Goal: Information Seeking & Learning: Find specific fact

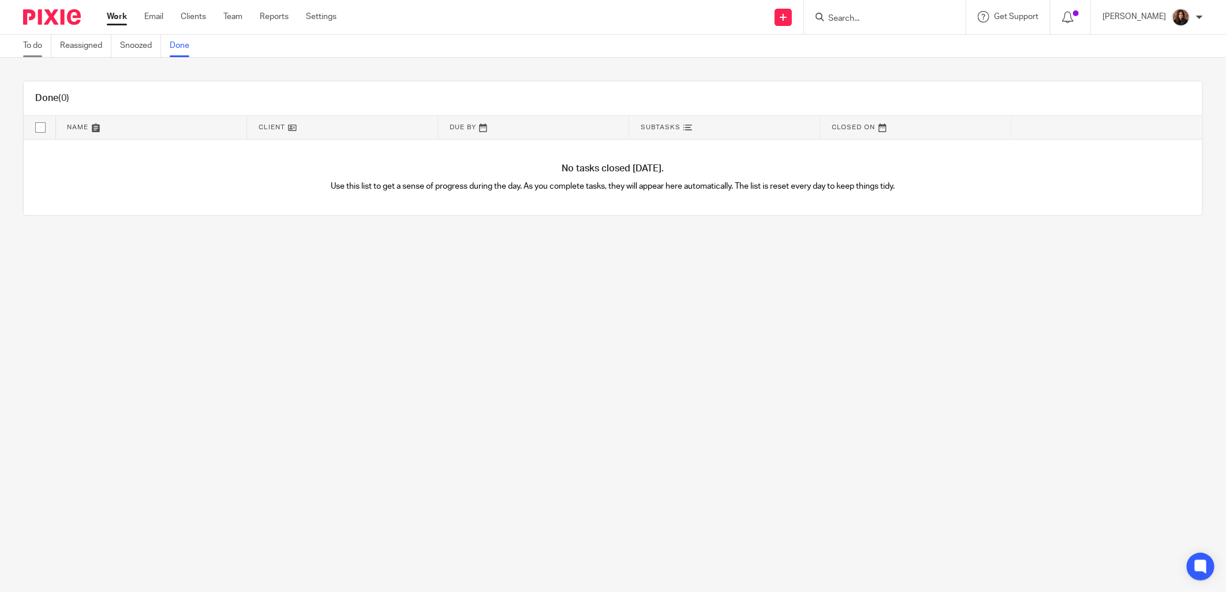
click at [42, 42] on link "To do" at bounding box center [37, 46] width 28 height 23
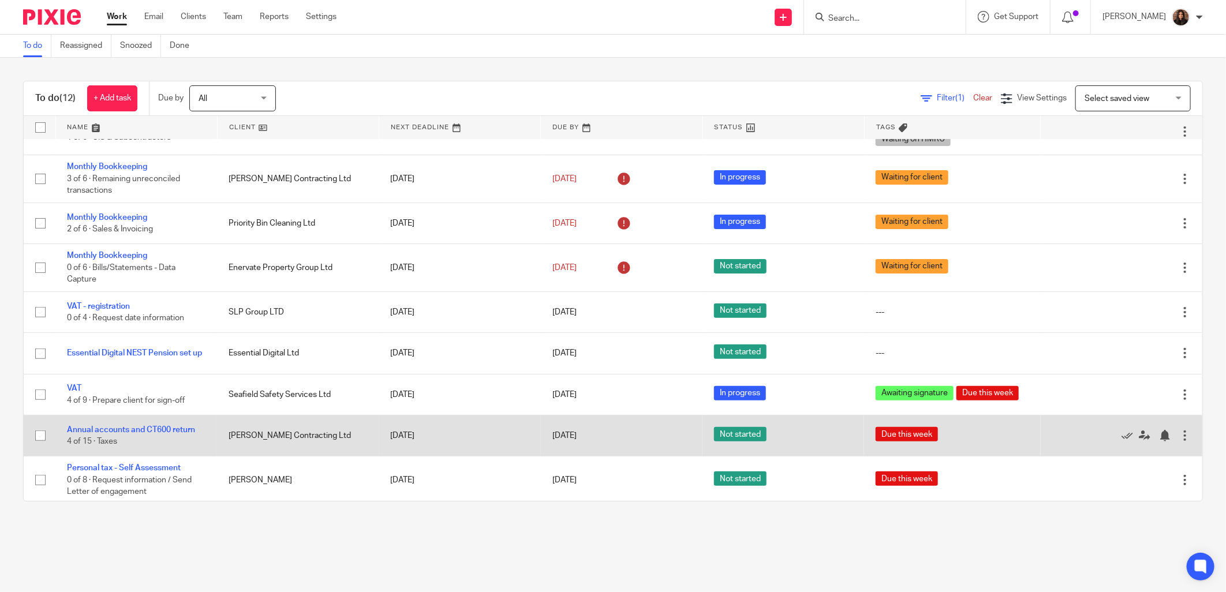
scroll to position [173, 0]
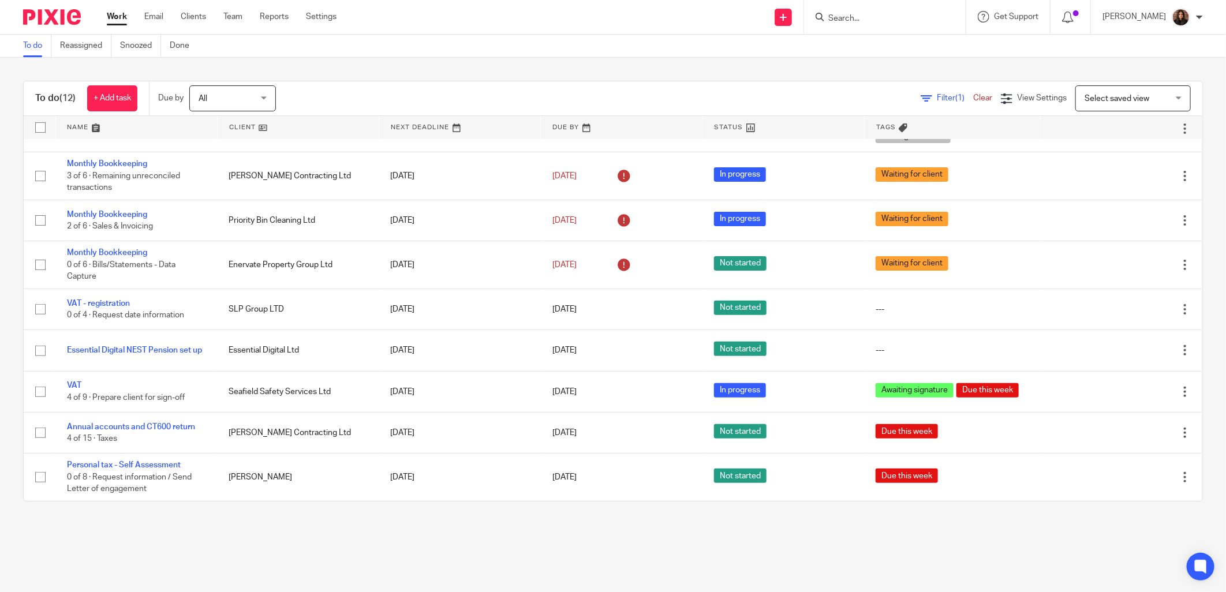
click at [863, 16] on input "Search" at bounding box center [879, 19] width 104 height 10
type input "VENTURE"
click at [898, 61] on link at bounding box center [900, 62] width 150 height 17
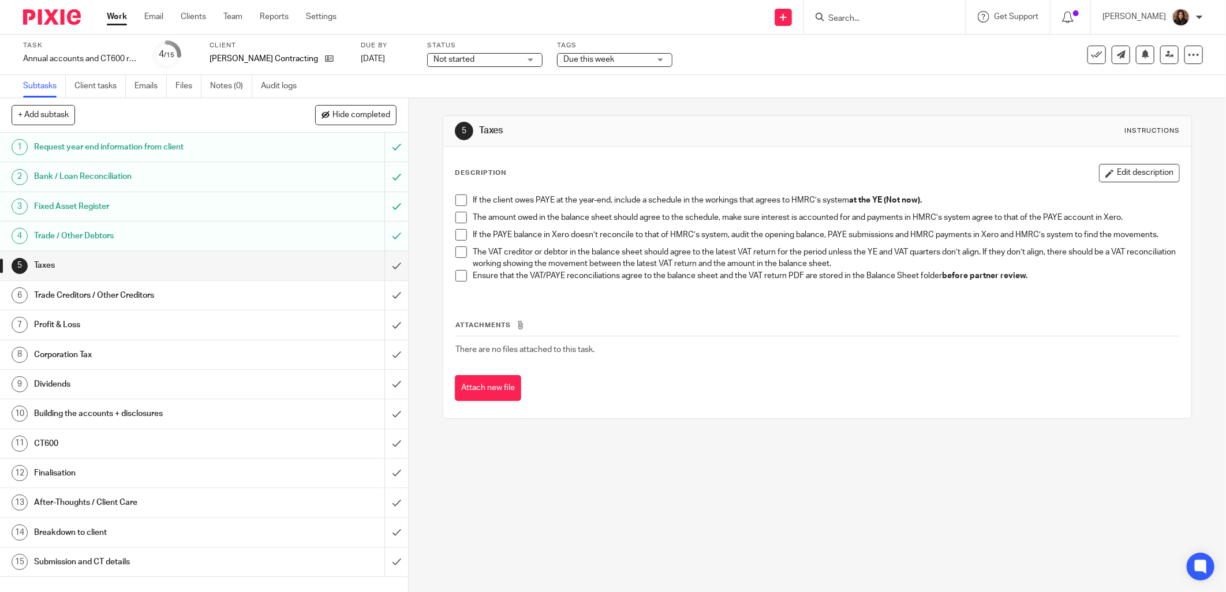
click at [276, 241] on div "Trade / Other Debtors" at bounding box center [203, 235] width 339 height 17
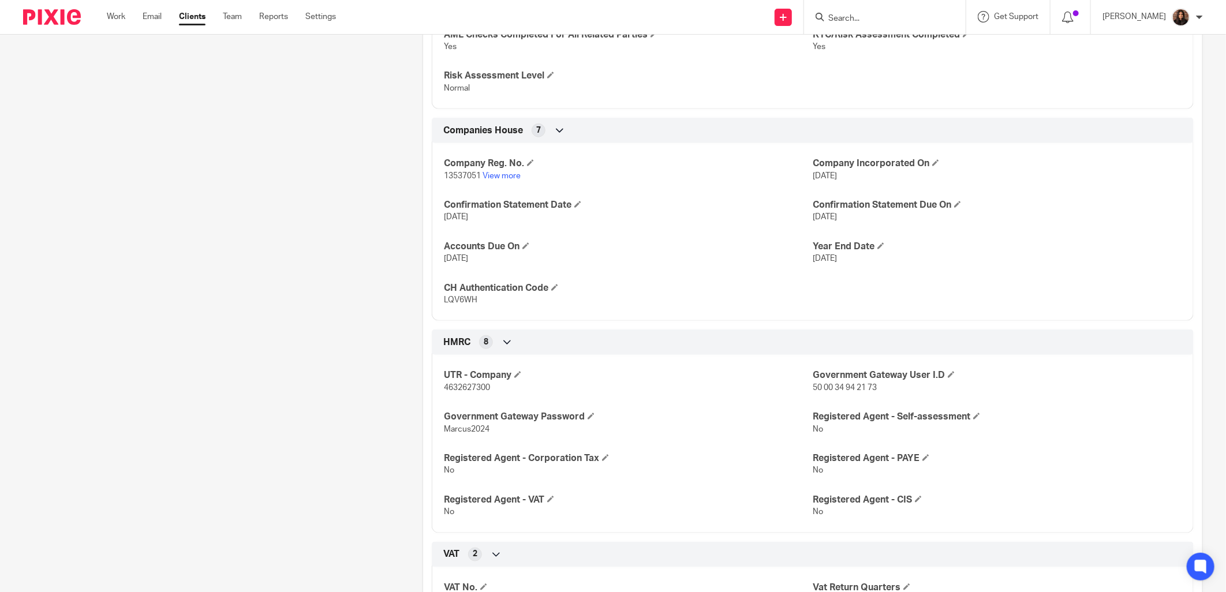
scroll to position [534, 0]
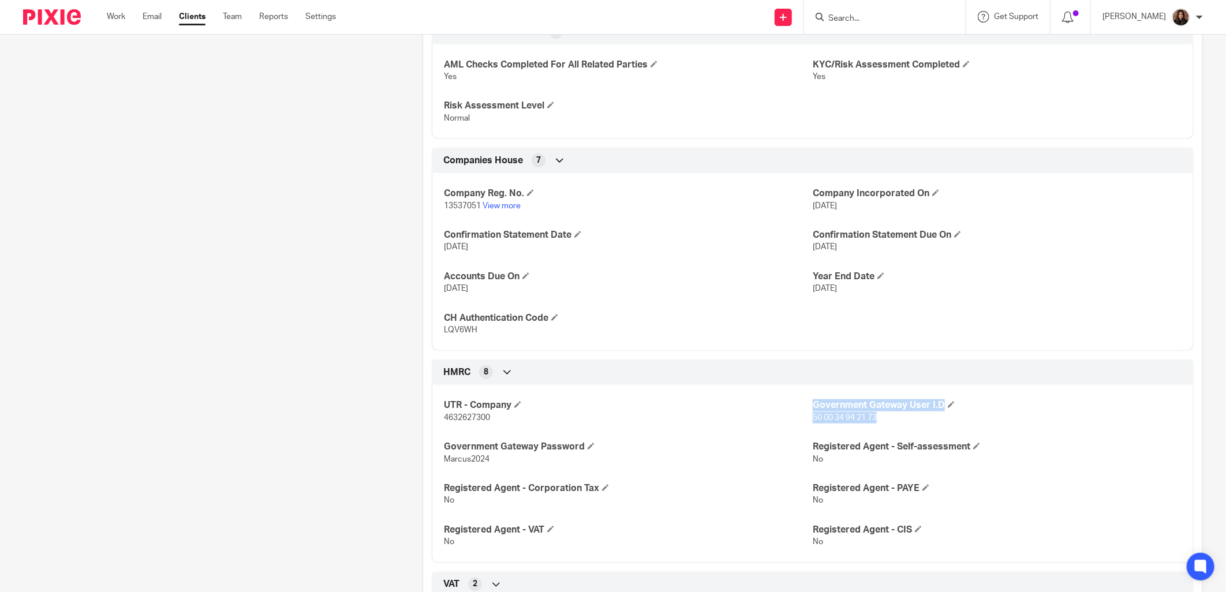
drag, startPoint x: 872, startPoint y: 417, endPoint x: 805, endPoint y: 417, distance: 66.4
click at [805, 417] on div "UTR - Company 4632627300 Government Gateway User I.D 50 00 34 94 21 73 Governme…" at bounding box center [813, 469] width 762 height 186
drag, startPoint x: 805, startPoint y: 417, endPoint x: 807, endPoint y: 424, distance: 7.0
click at [802, 426] on div "UTR - Company 4632627300 Government Gateway User I.D 50 00 34 94 21 73 Governme…" at bounding box center [813, 469] width 762 height 186
click at [803, 423] on p "4632627300" at bounding box center [628, 418] width 369 height 12
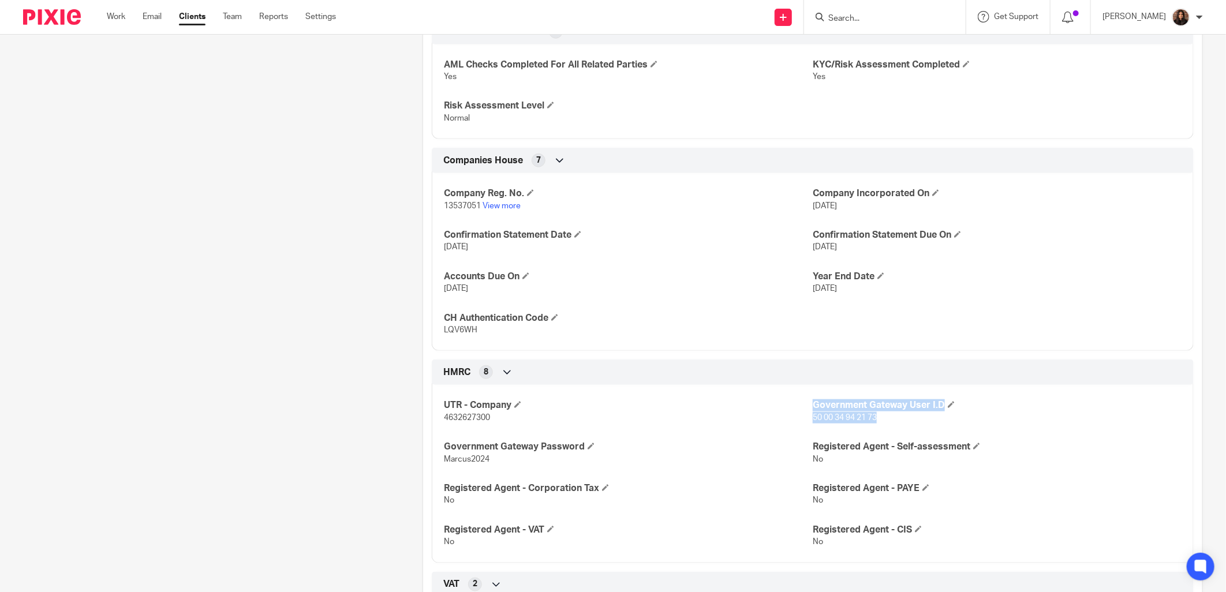
click at [816, 424] on p "50 00 34 94 21 73" at bounding box center [997, 418] width 369 height 12
drag, startPoint x: 805, startPoint y: 416, endPoint x: 837, endPoint y: 416, distance: 32.3
click at [837, 416] on div "UTR - Company 4632627300 Government Gateway User I.D 50 00 34 94 21 73 Governme…" at bounding box center [813, 469] width 762 height 186
drag, startPoint x: 837, startPoint y: 416, endPoint x: 845, endPoint y: 435, distance: 20.7
click at [845, 435] on div "UTR - Company 4632627300 Government Gateway User I.D 50 00 34 94 21 73 Governme…" at bounding box center [813, 469] width 762 height 186
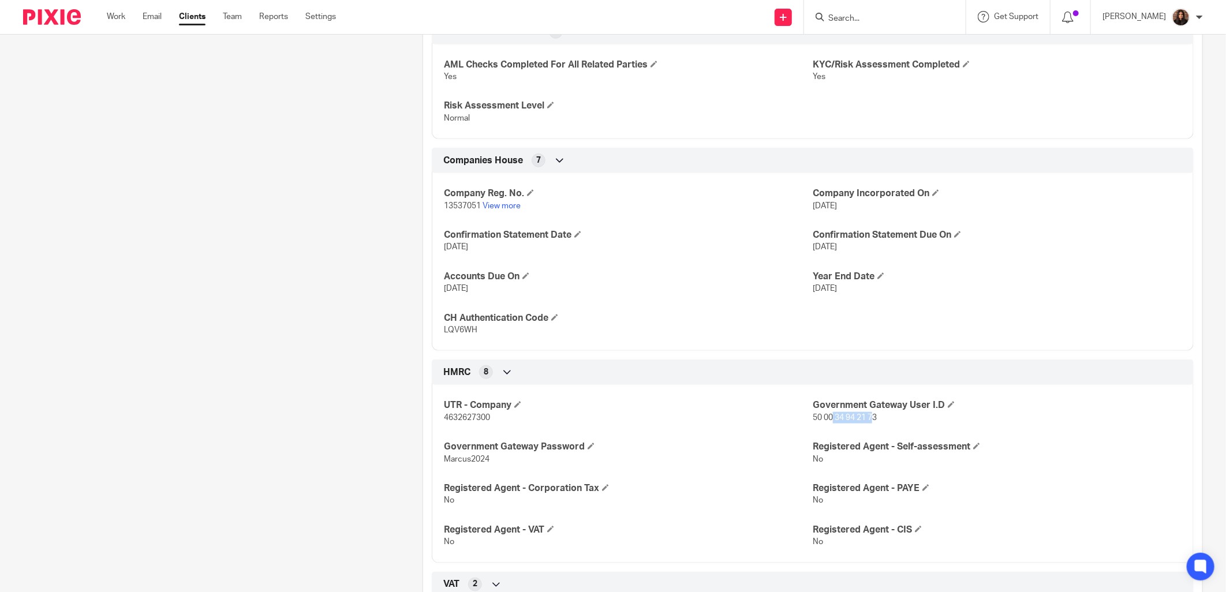
drag, startPoint x: 869, startPoint y: 417, endPoint x: 826, endPoint y: 419, distance: 43.9
click at [826, 419] on span "50 00 34 94 21 73" at bounding box center [845, 418] width 64 height 8
drag, startPoint x: 826, startPoint y: 419, endPoint x: 807, endPoint y: 420, distance: 18.5
click at [813, 420] on span "50 00 34 94 21 73" at bounding box center [845, 418] width 64 height 8
copy span "50 00 34 94 21 73"
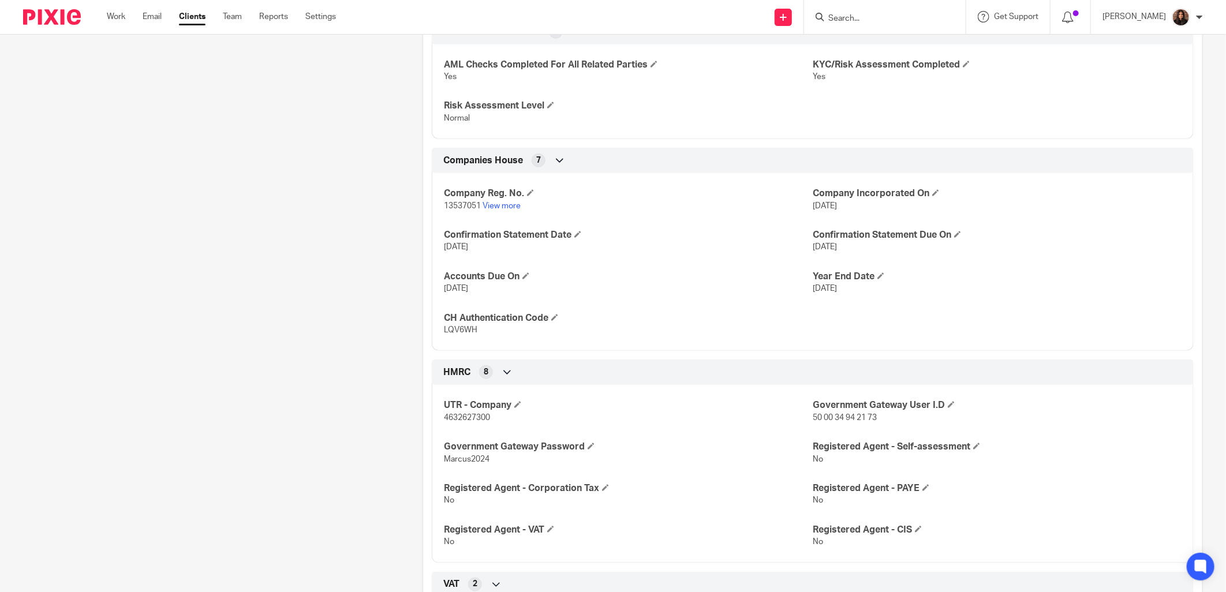
click at [671, 342] on div "Company Reg. No. 13537051 View more Company Incorporated On 29 Jul 2021 Confirm…" at bounding box center [813, 258] width 762 height 186
click at [486, 417] on span "4632627300" at bounding box center [467, 418] width 46 height 8
drag, startPoint x: 492, startPoint y: 455, endPoint x: 441, endPoint y: 457, distance: 50.9
click at [444, 457] on p "Marcus2024" at bounding box center [628, 460] width 369 height 12
copy span "Marcus2024"
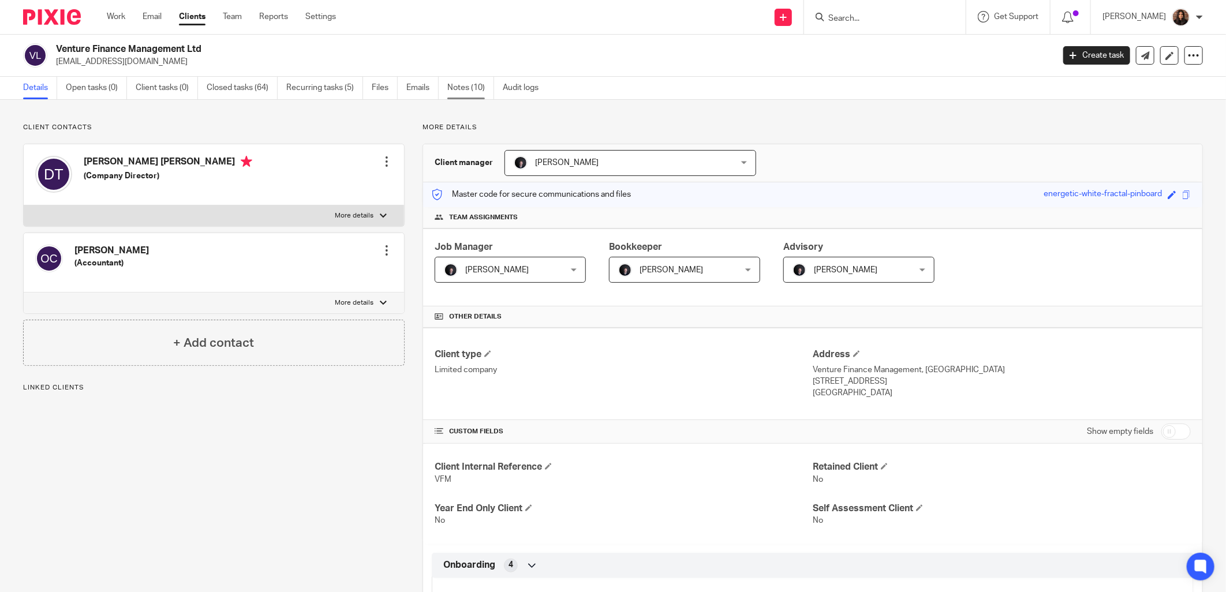
click at [475, 88] on link "Notes (10)" at bounding box center [470, 88] width 47 height 23
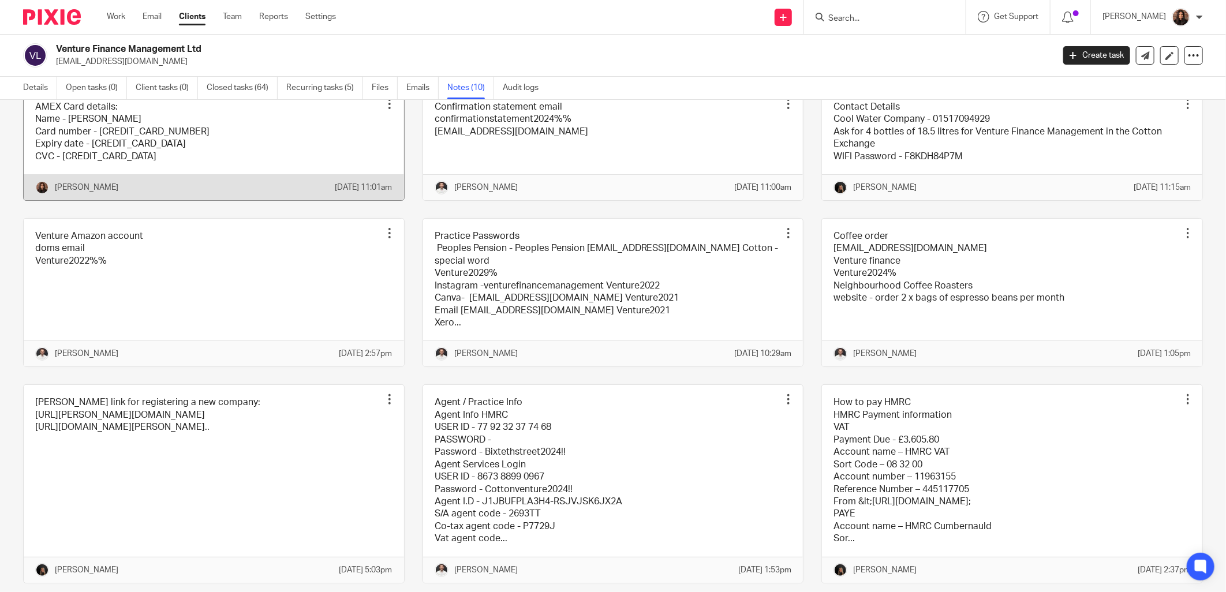
scroll to position [107, 0]
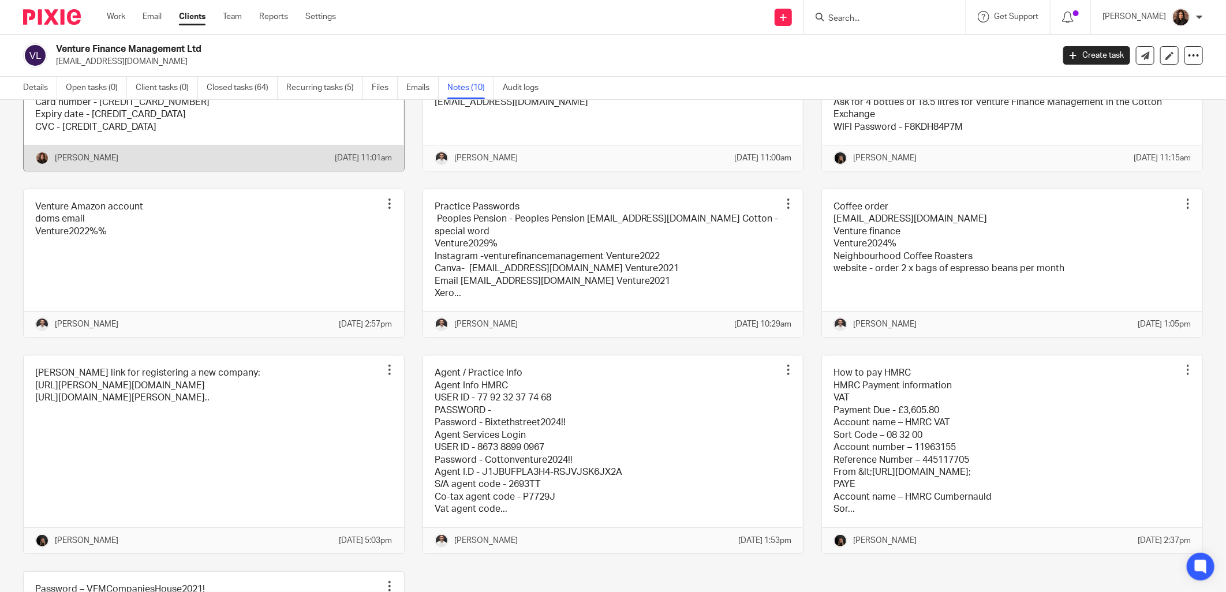
click at [169, 119] on link at bounding box center [214, 115] width 380 height 111
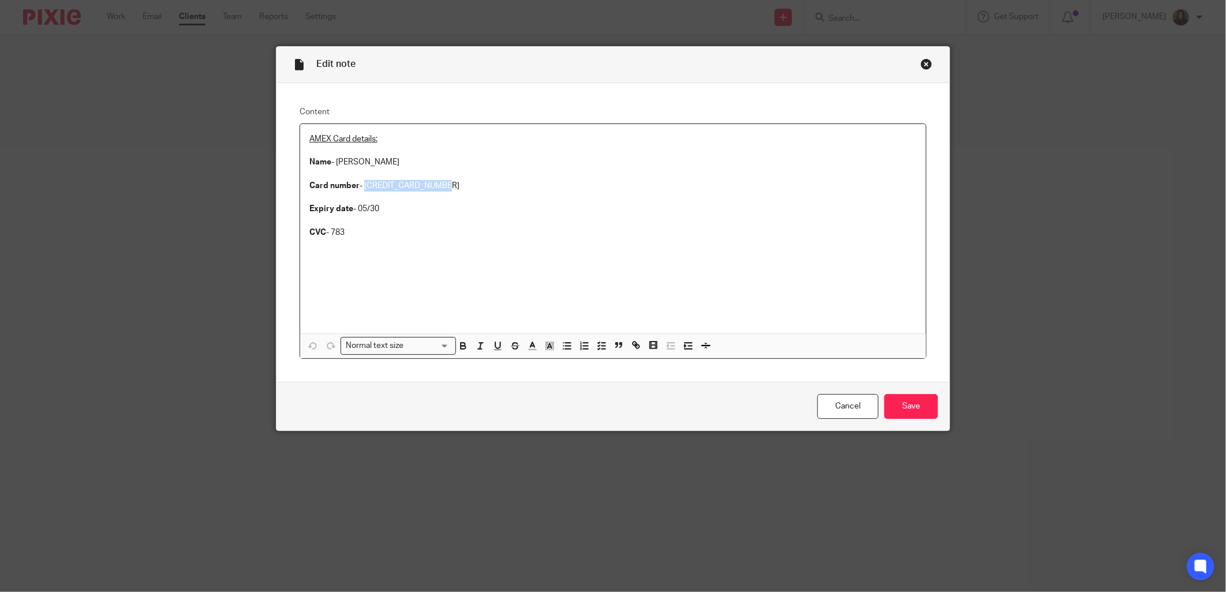
drag, startPoint x: 413, startPoint y: 186, endPoint x: 359, endPoint y: 185, distance: 54.3
click at [359, 185] on p "Card number - [CREDIT_CARD_NUMBER]" at bounding box center [612, 186] width 607 height 12
copy p "[CREDIT_CARD_NUMBER]"
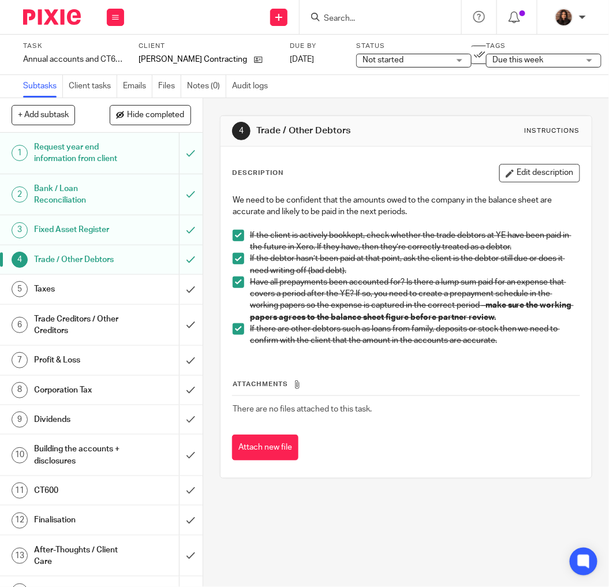
click at [95, 298] on h1 "Taxes" at bounding box center [78, 289] width 89 height 17
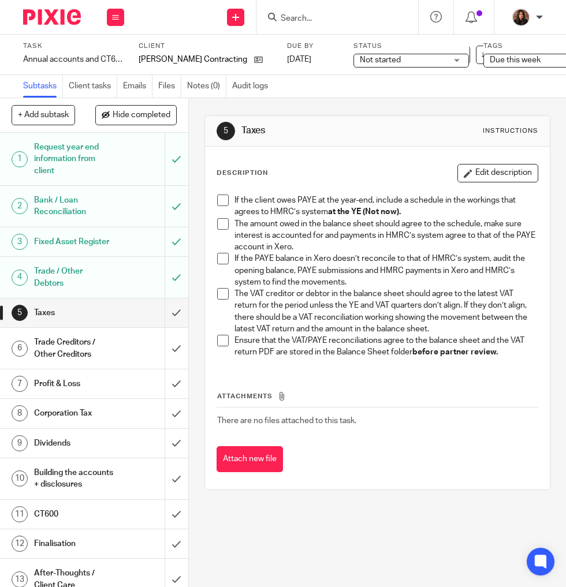
click at [222, 292] on span at bounding box center [223, 294] width 12 height 12
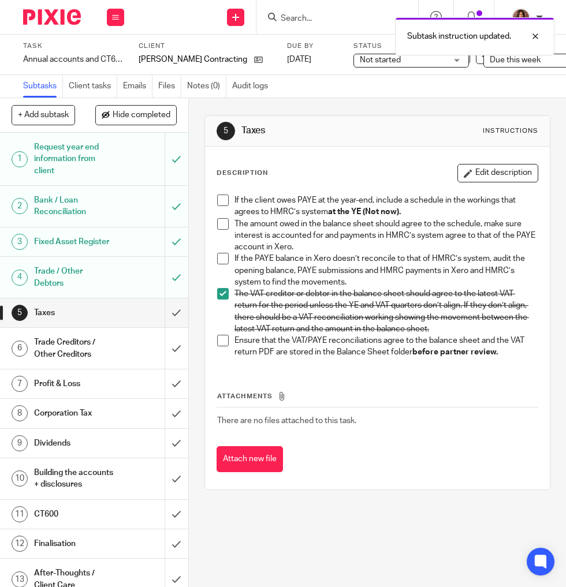
click at [222, 341] on span at bounding box center [223, 341] width 12 height 12
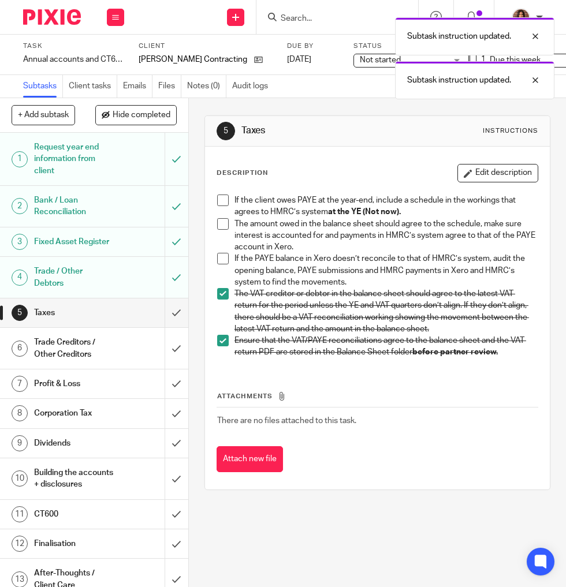
click at [99, 357] on h1 "Trade Creditors / Other Creditors" at bounding box center [73, 348] width 79 height 29
